Goal: Information Seeking & Learning: Get advice/opinions

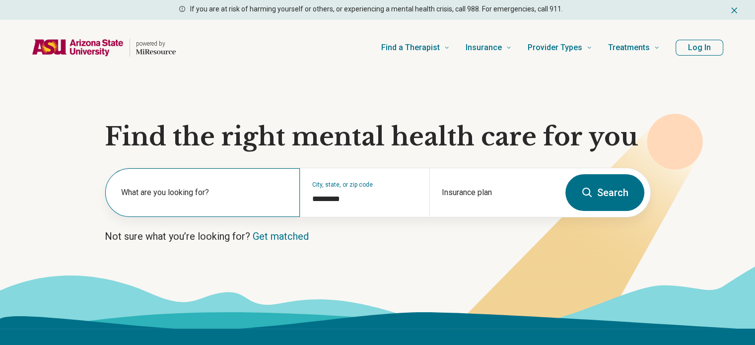
click at [164, 190] on label "What are you looking for?" at bounding box center [204, 193] width 167 height 12
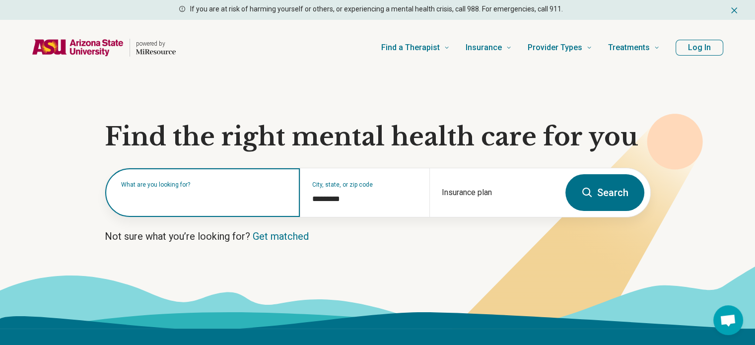
click at [156, 202] on input "text" at bounding box center [204, 198] width 167 height 12
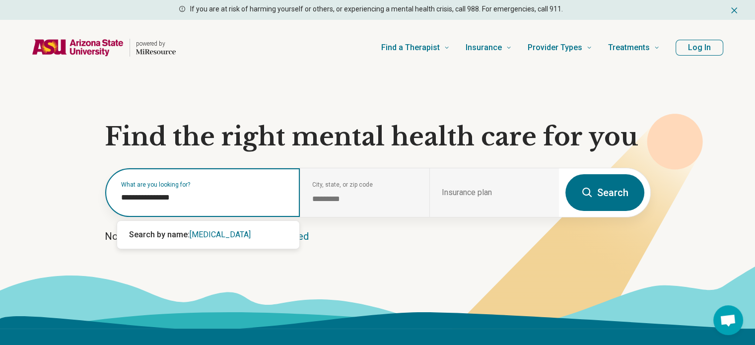
type input "**********"
click at [214, 236] on span "[MEDICAL_DATA]" at bounding box center [220, 234] width 61 height 9
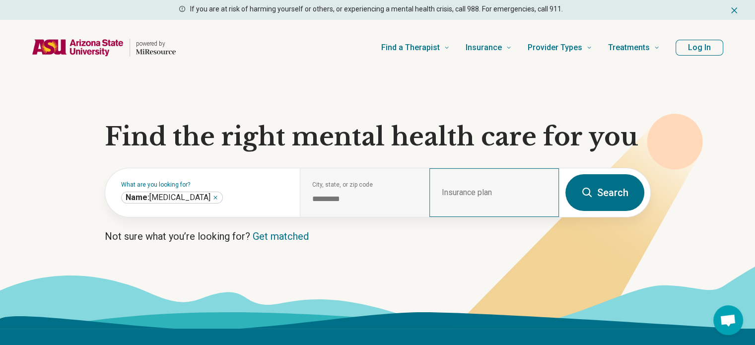
click at [506, 182] on div "Insurance plan" at bounding box center [494, 192] width 130 height 49
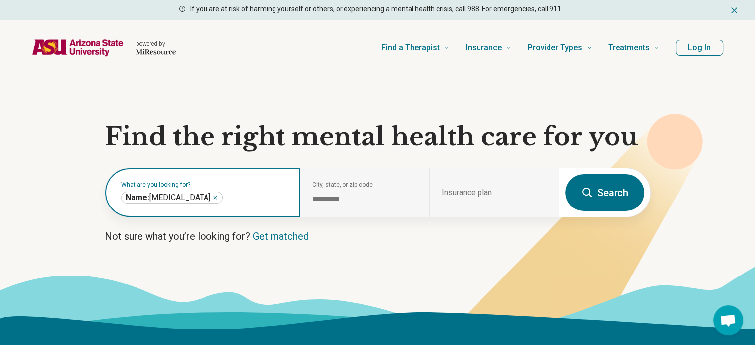
click at [212, 198] on icon "Remove" at bounding box center [215, 198] width 6 height 6
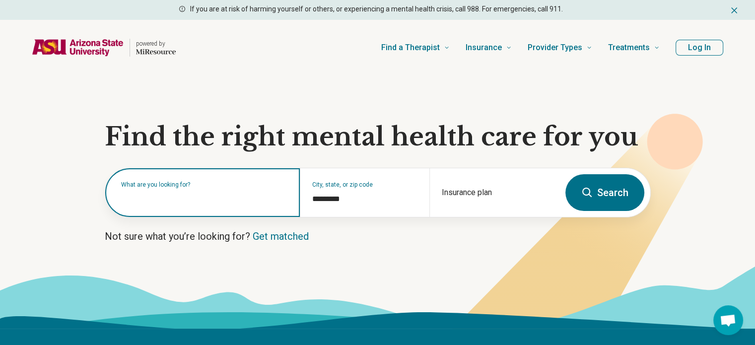
click at [140, 188] on label "What are you looking for?" at bounding box center [204, 185] width 167 height 6
type input "**"
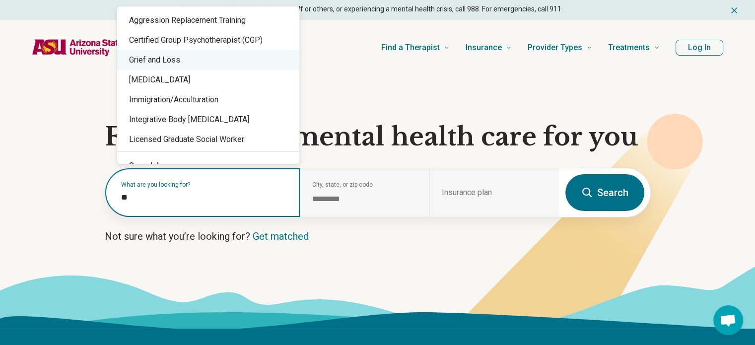
click at [151, 65] on div "Grief and Loss" at bounding box center [208, 60] width 182 height 20
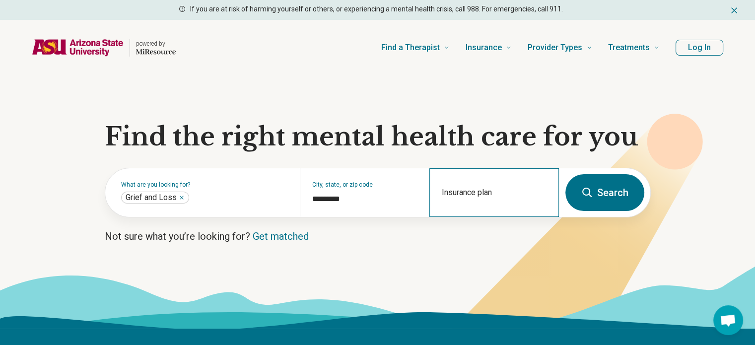
click at [506, 190] on div "Insurance plan" at bounding box center [494, 192] width 130 height 49
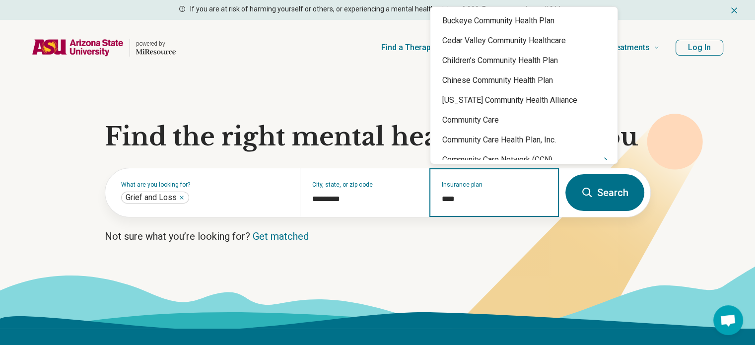
type input "*****"
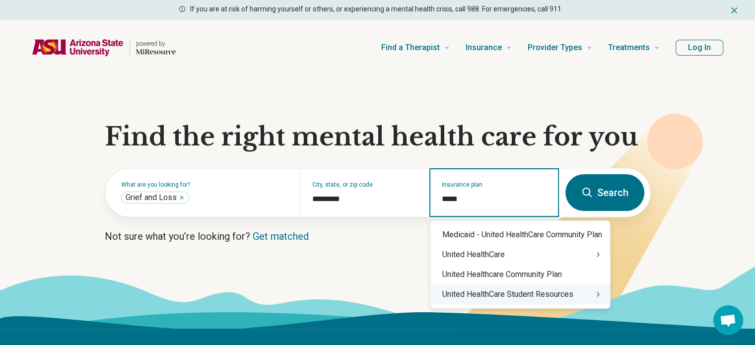
click at [544, 301] on div "United HealthCare Student Resources" at bounding box center [520, 294] width 180 height 20
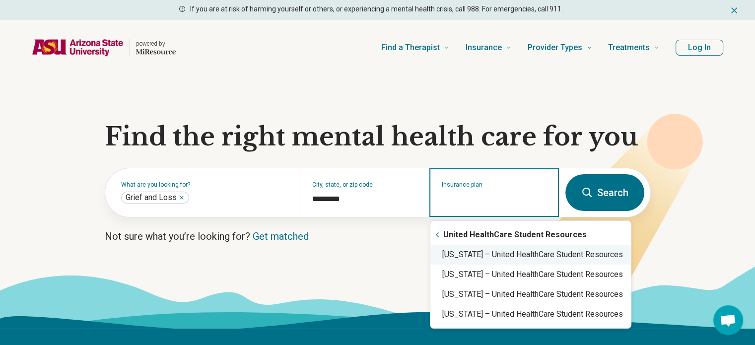
click at [520, 260] on div "[US_STATE] – United HealthCare Student Resources" at bounding box center [530, 255] width 201 height 20
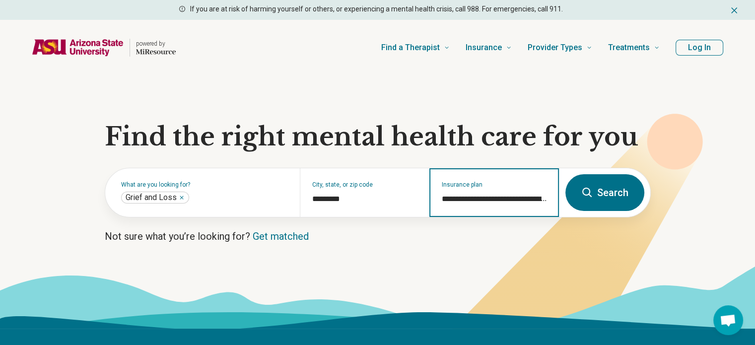
type input "**********"
click at [600, 193] on button "Search" at bounding box center [604, 192] width 79 height 37
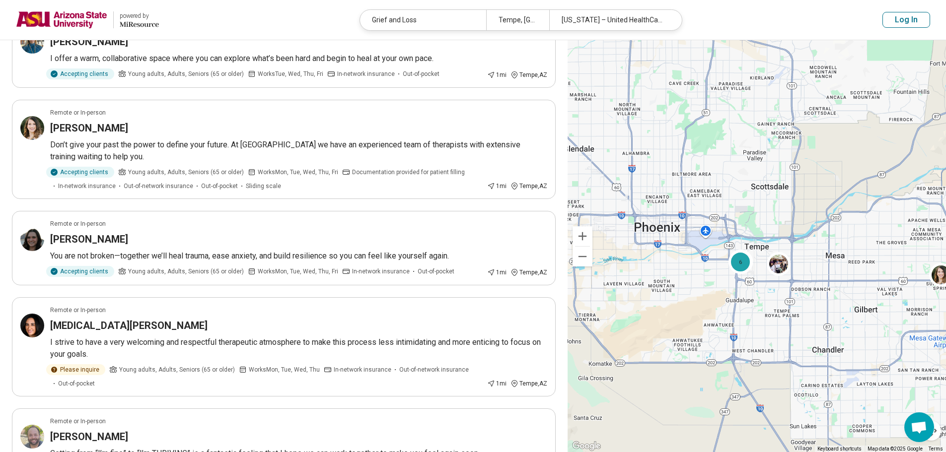
scroll to position [99, 0]
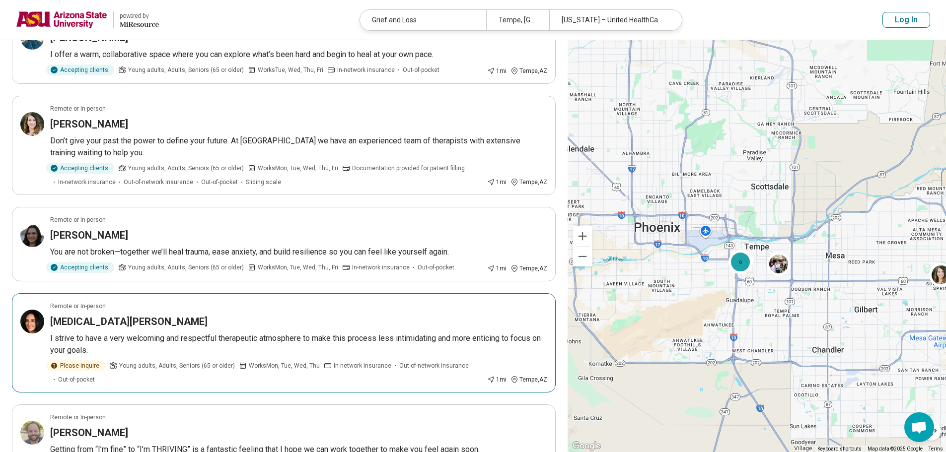
click at [164, 321] on div "[MEDICAL_DATA][PERSON_NAME]" at bounding box center [298, 322] width 497 height 14
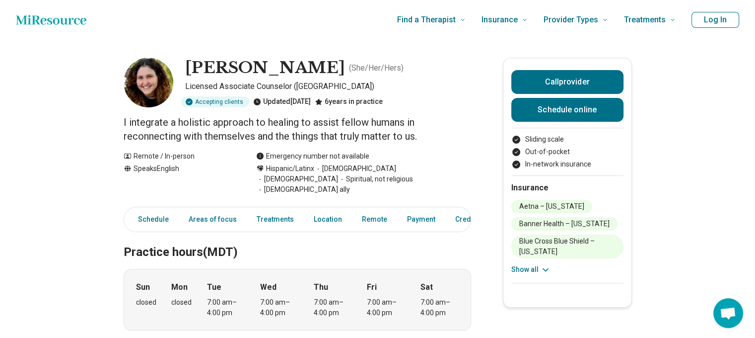
click at [550, 265] on icon at bounding box center [546, 270] width 10 height 10
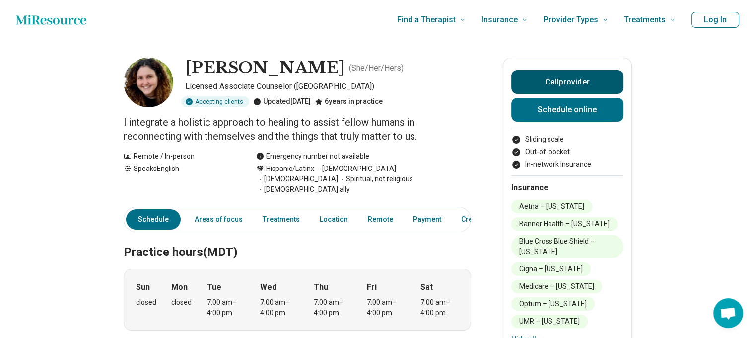
click at [579, 83] on button "Call provider" at bounding box center [567, 82] width 112 height 24
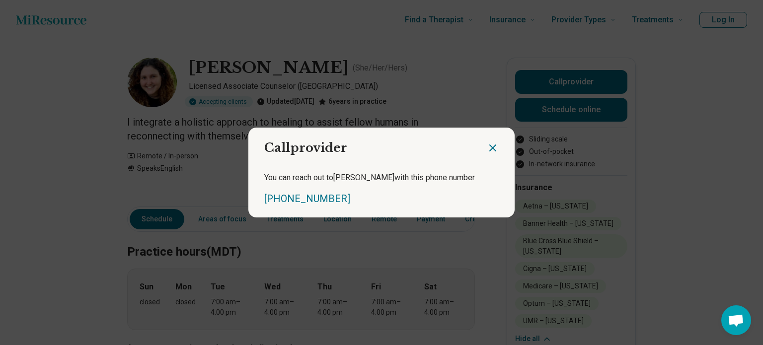
click at [487, 144] on icon "Close dialog" at bounding box center [493, 148] width 12 height 12
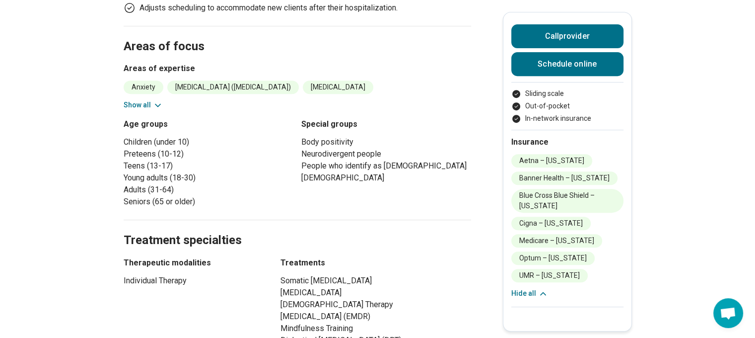
scroll to position [397, 0]
click at [564, 37] on button "Call provider" at bounding box center [567, 36] width 112 height 24
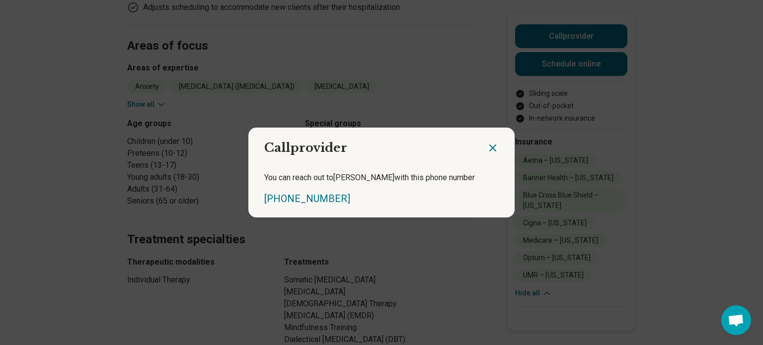
click at [491, 148] on icon "Close dialog" at bounding box center [493, 148] width 12 height 12
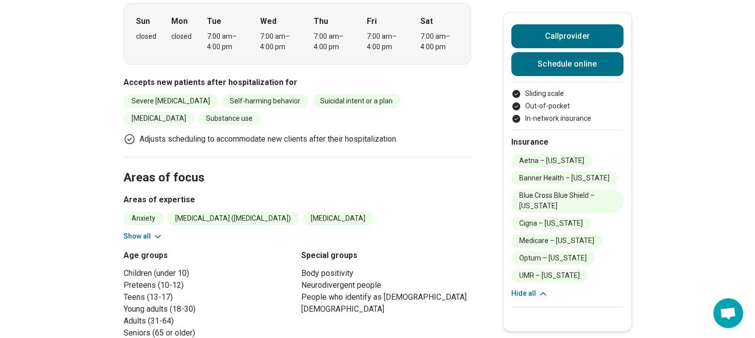
scroll to position [50, 0]
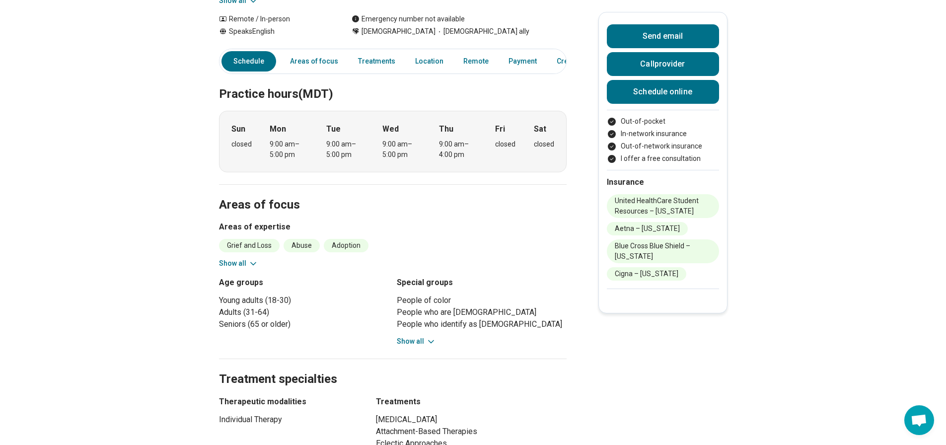
scroll to position [248, 0]
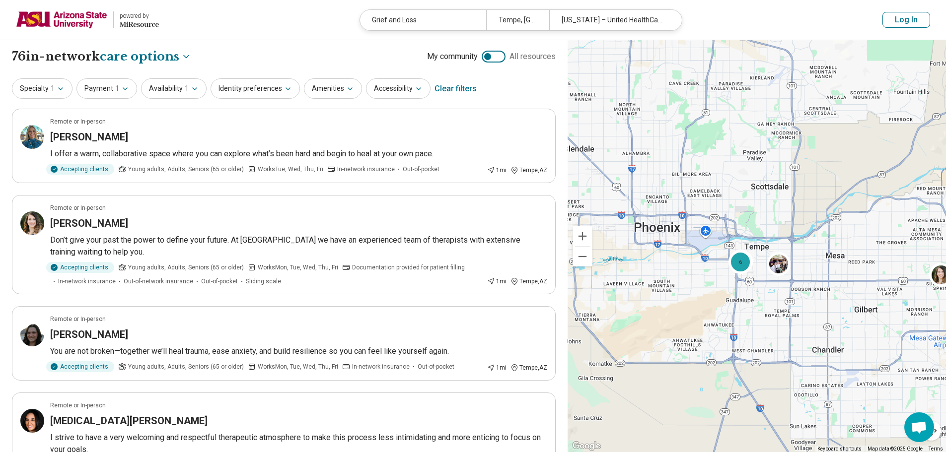
select select "***"
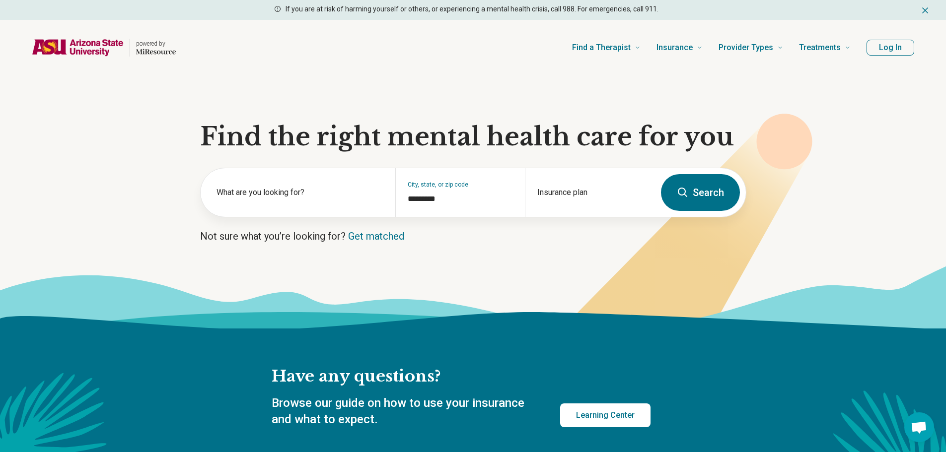
click at [230, 316] on icon at bounding box center [666, 362] width 1330 height 101
click at [839, 127] on section "Find the right mental health care for you What are you looking for? City, state…" at bounding box center [473, 201] width 946 height 253
click at [934, 215] on section "Find the right mental health care for you What are you looking for? City, state…" at bounding box center [473, 201] width 946 height 253
click at [900, 133] on section "Find the right mental health care for you What are you looking for? City, state…" at bounding box center [473, 201] width 946 height 253
click at [403, 360] on div "Have any questions? Browse our guide on how to use your insurance and what to e…" at bounding box center [473, 412] width 946 height 167
